Goal: Information Seeking & Learning: Learn about a topic

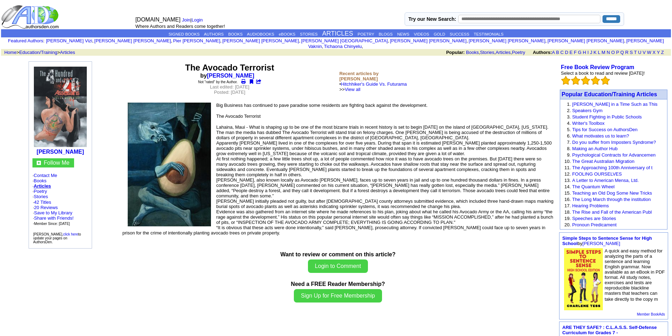
click at [202, 310] on td "The Avocado Terrorist by Joseph DeMarco Not "rated" by the Author. Last edited:…" at bounding box center [338, 275] width 437 height 431
click at [78, 110] on img at bounding box center [60, 107] width 53 height 80
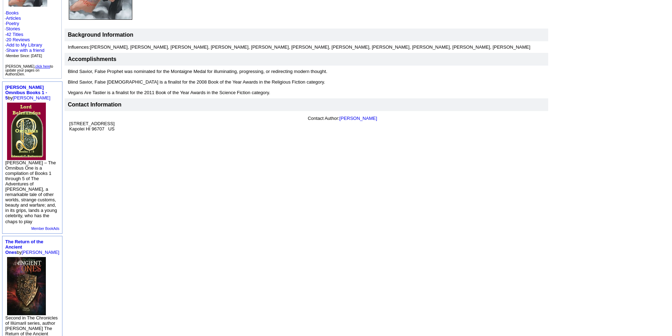
scroll to position [41, 0]
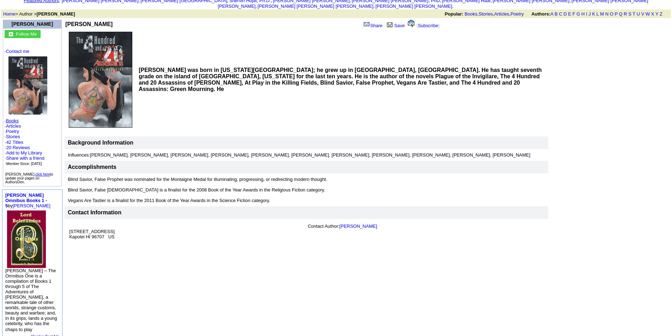
click at [14, 118] on link "Books" at bounding box center [12, 120] width 13 height 5
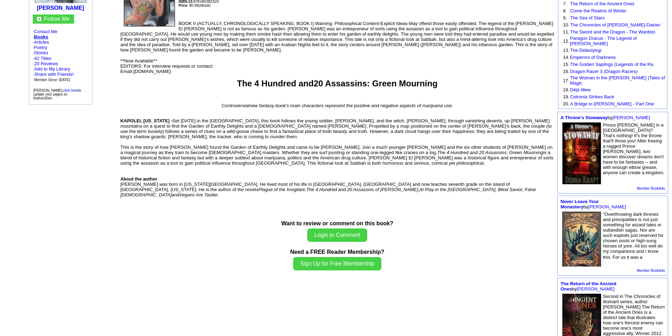
scroll to position [92, 0]
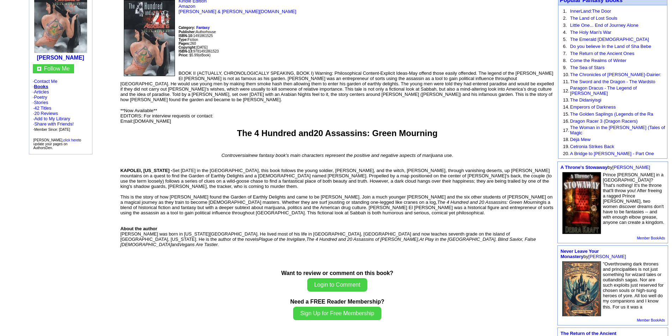
click at [233, 294] on div "Want to review or comment on this book? Login to Comment Need a FREE Reader Mem…" at bounding box center [337, 296] width 434 height 52
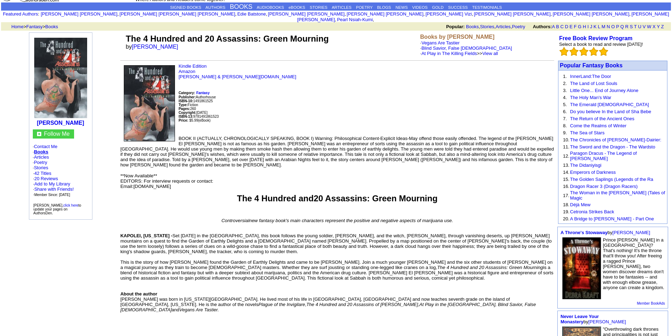
scroll to position [22, 0]
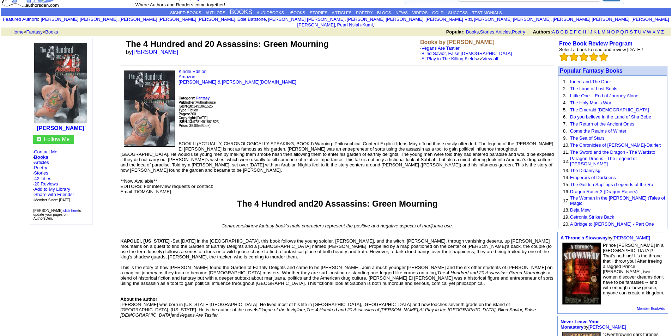
click at [503, 109] on p "Kindle Edition Amazon Barnes & Noble.com Category: Fantasy Publisher: Authorhou…" at bounding box center [337, 102] width 434 height 67
drag, startPoint x: 478, startPoint y: 139, endPoint x: 316, endPoint y: 141, distance: 162.7
click at [316, 141] on font "BOOK II (ACTUALLY, CHRONOLOGICALLY SPEAKING, BOOK I) Warning: Philosophical Con…" at bounding box center [337, 157] width 434 height 32
drag, startPoint x: 317, startPoint y: 137, endPoint x: 480, endPoint y: 139, distance: 163.8
click at [480, 141] on font "BOOK II (ACTUALLY, CHRONOLOGICALLY SPEAKING, BOOK I) Warning: Philosophical Con…" at bounding box center [337, 157] width 434 height 32
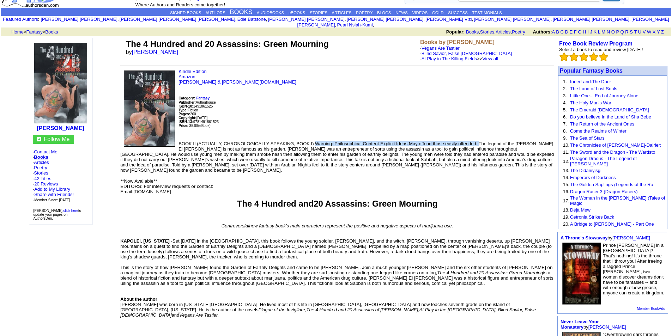
copy font "Warning: Philosophical Content-Explicit Ideas-May offend those easily offended."
click at [431, 249] on font ", this book follows the young soldier, Abdullah-Harazins, and the witch, Aziam,…" at bounding box center [336, 249] width 432 height 21
drag, startPoint x: 316, startPoint y: 138, endPoint x: 479, endPoint y: 133, distance: 162.4
click at [479, 133] on td "Kindle Edition Amazon Barnes & Noble.com Category: Fantasy Publisher: Authorhou…" at bounding box center [337, 196] width 434 height 254
copy font "Warning: Philosophical Content-Explicit Ideas-May offend those easily offended."
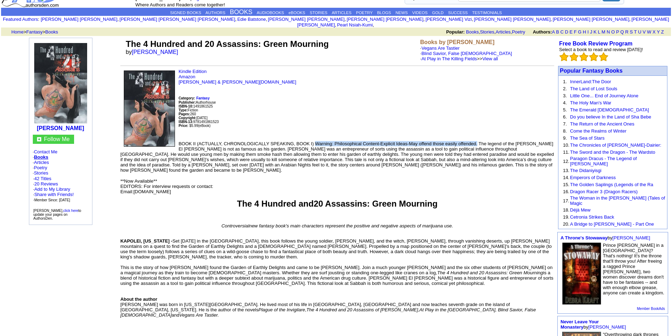
click at [459, 300] on p "KAPOLEI, Hawaii - Set a thousand years ago in the Middle East , this book follo…" at bounding box center [337, 278] width 434 height 90
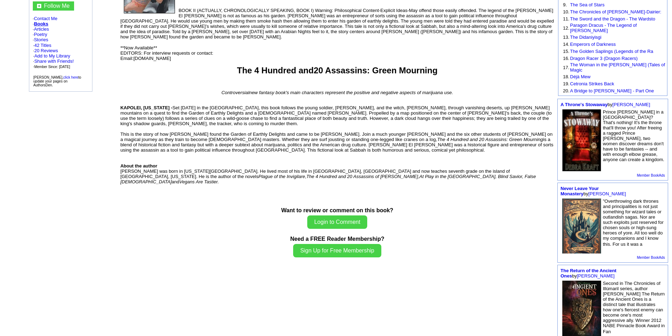
scroll to position [57, 0]
